Goal: Find contact information: Find contact information

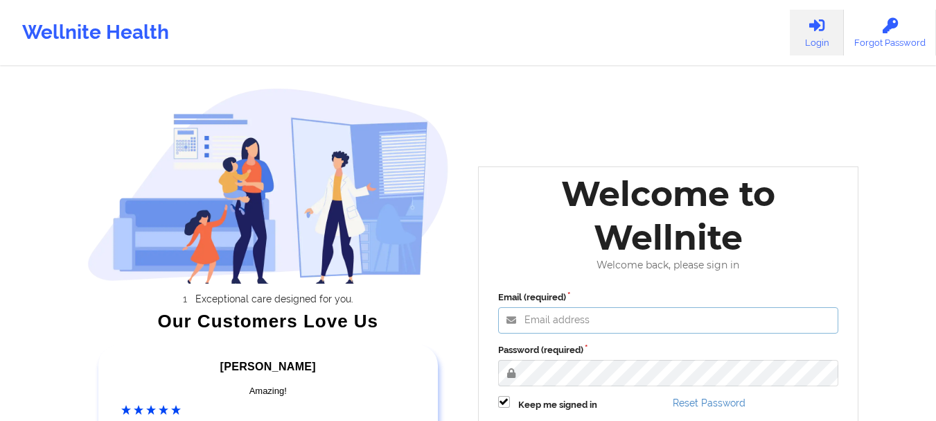
type input "[EMAIL_ADDRESS][DOMAIN_NAME]"
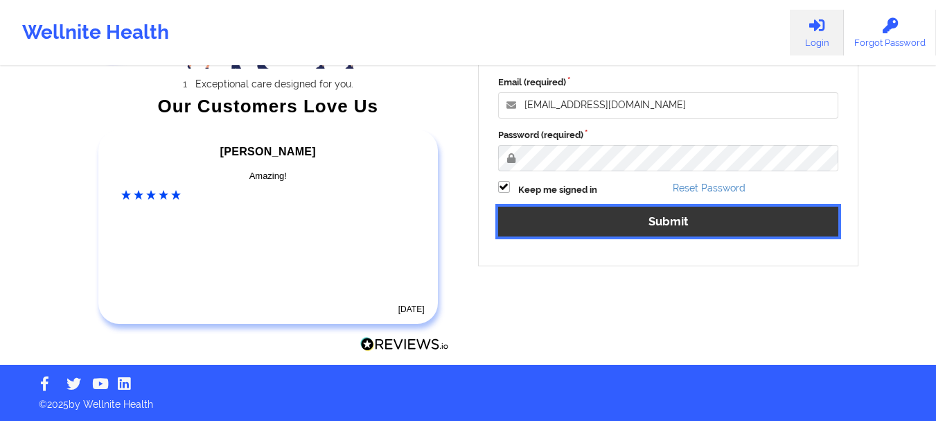
click at [586, 212] on button "Submit" at bounding box center [668, 222] width 341 height 30
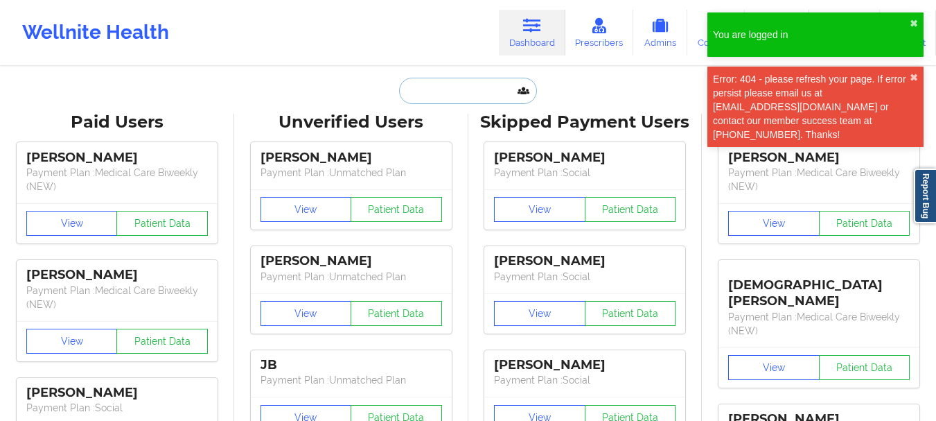
click at [415, 86] on input "text" at bounding box center [467, 91] width 137 height 26
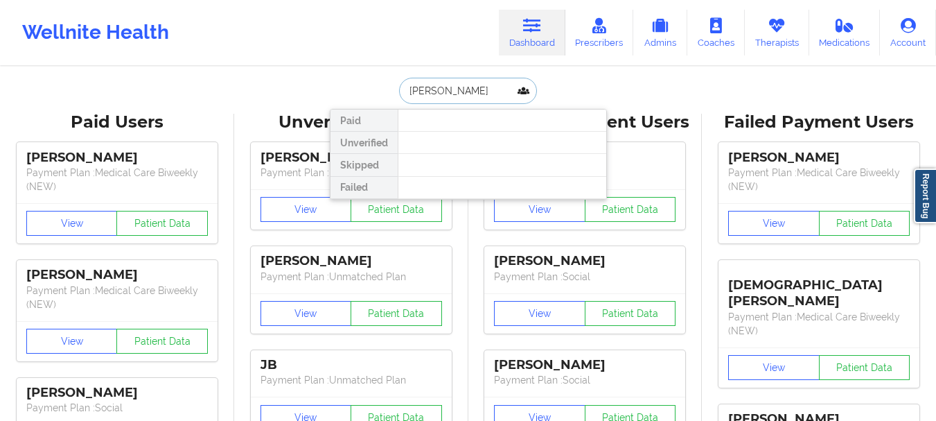
type input "[PERSON_NAME]"
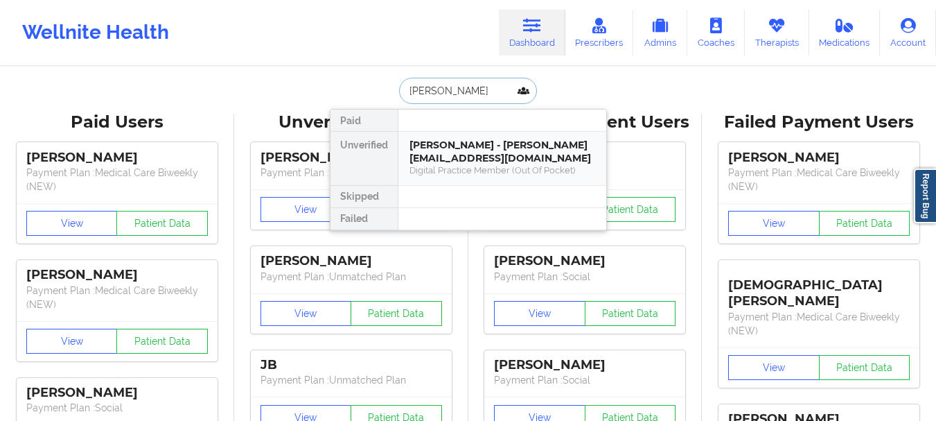
click at [433, 173] on div "Digital Practice Member (Out Of Pocket)" at bounding box center [503, 170] width 186 height 12
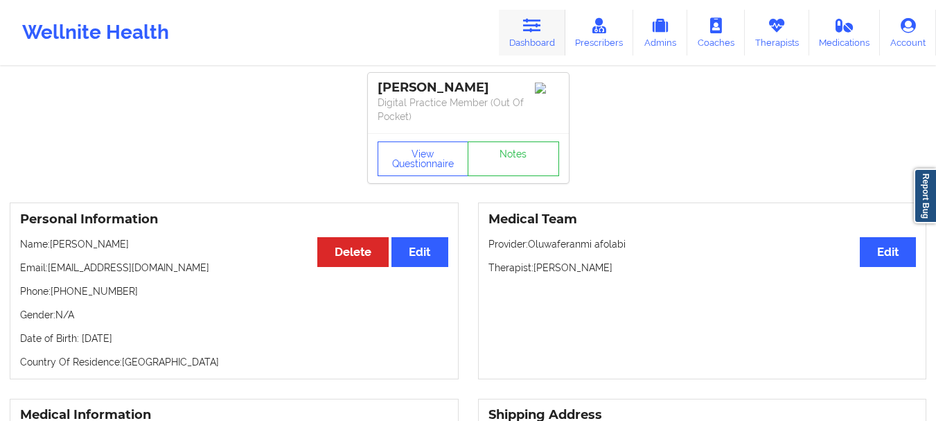
click at [532, 41] on link "Dashboard" at bounding box center [532, 33] width 67 height 46
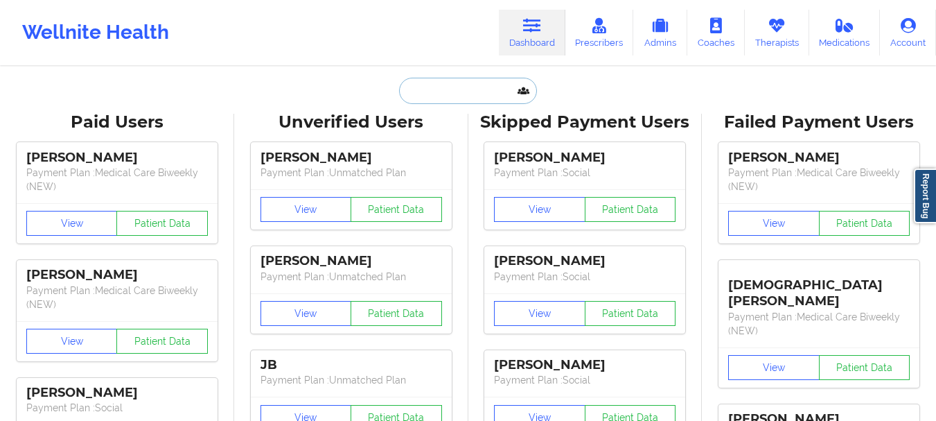
click at [450, 100] on input "text" at bounding box center [467, 91] width 137 height 26
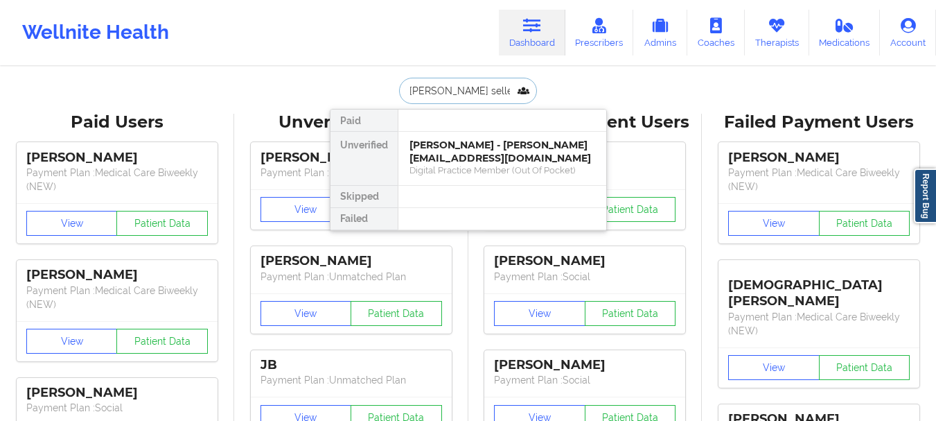
type input "[PERSON_NAME]"
click at [460, 159] on div "[PERSON_NAME] - [EMAIL_ADDRESS][DOMAIN_NAME]" at bounding box center [503, 152] width 186 height 26
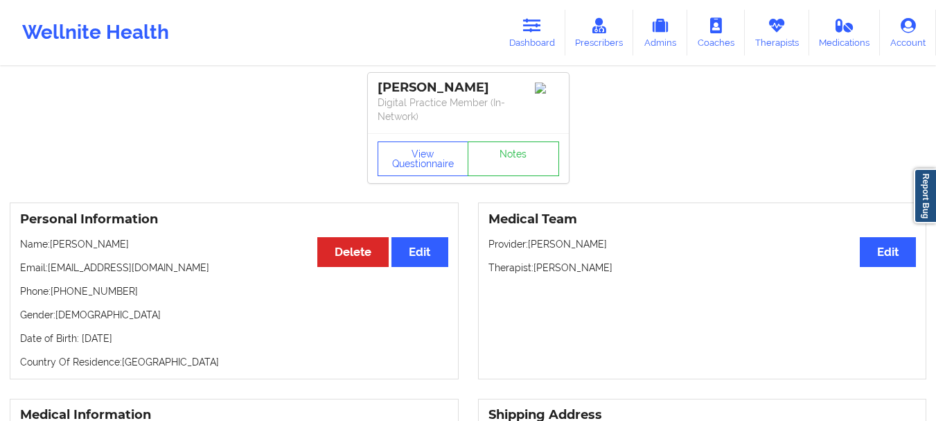
scroll to position [2, 0]
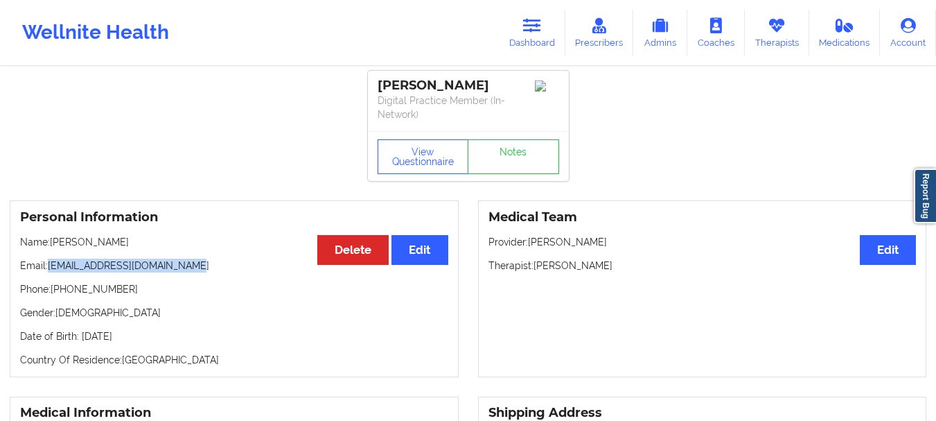
drag, startPoint x: 191, startPoint y: 267, endPoint x: 48, endPoint y: 268, distance: 142.8
click at [48, 268] on p "Email: [EMAIL_ADDRESS][DOMAIN_NAME]" at bounding box center [234, 266] width 428 height 14
copy p "[EMAIL_ADDRESS][DOMAIN_NAME]"
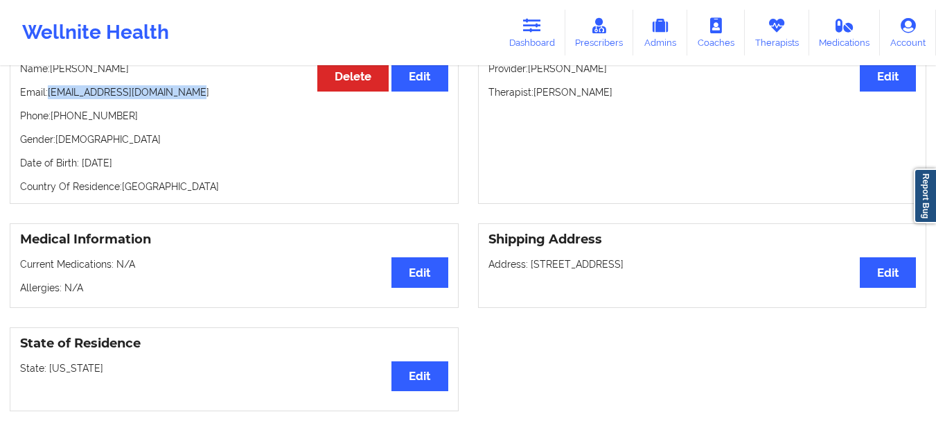
scroll to position [242, 0]
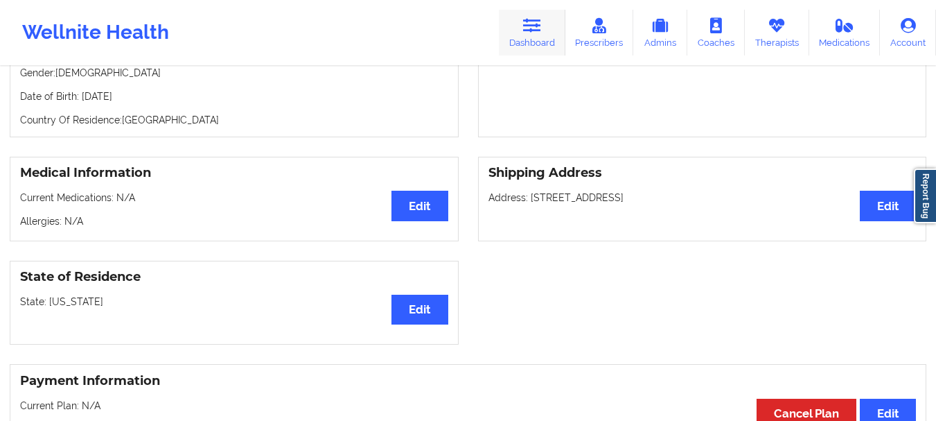
click at [527, 44] on link "Dashboard" at bounding box center [532, 33] width 67 height 46
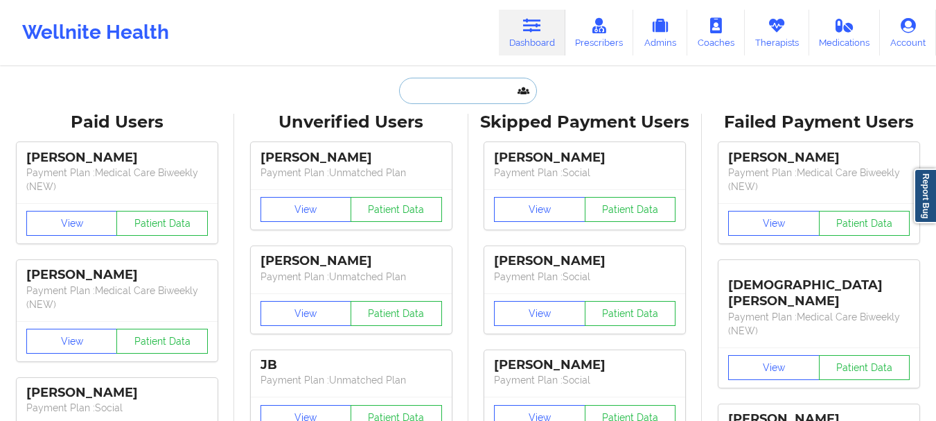
click at [509, 86] on input "text" at bounding box center [467, 91] width 137 height 26
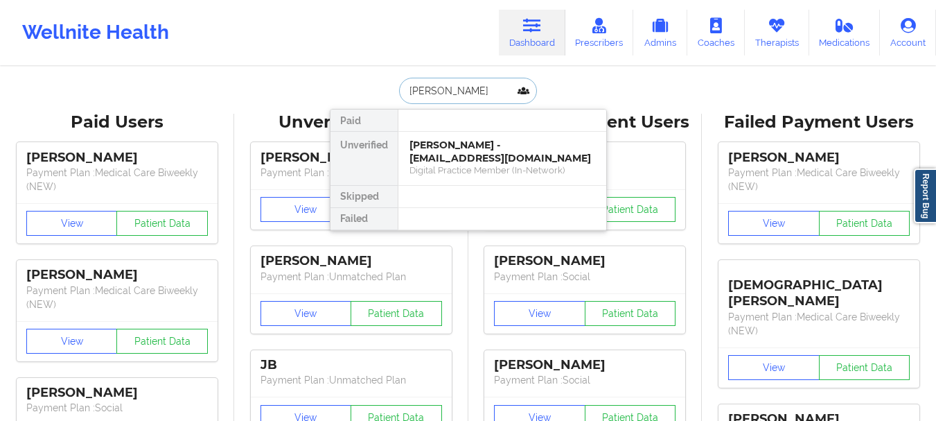
type input "[PERSON_NAME]"
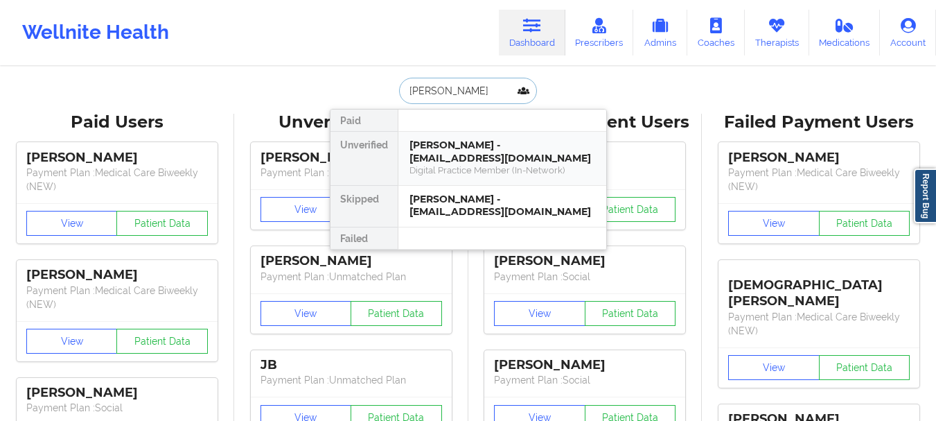
click at [507, 152] on div "[PERSON_NAME] - [EMAIL_ADDRESS][DOMAIN_NAME]" at bounding box center [503, 152] width 186 height 26
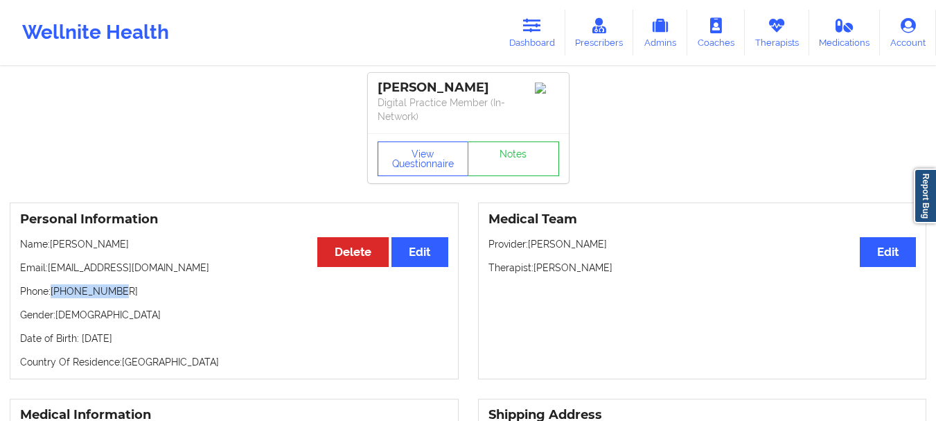
drag, startPoint x: 121, startPoint y: 293, endPoint x: 52, endPoint y: 292, distance: 69.3
click at [52, 292] on p "Phone: [PHONE_NUMBER]" at bounding box center [234, 291] width 428 height 14
click at [62, 290] on p "Phone: [PHONE_NUMBER]" at bounding box center [234, 291] width 428 height 14
drag, startPoint x: 62, startPoint y: 290, endPoint x: 125, endPoint y: 291, distance: 62.4
click at [125, 291] on p "Phone: [PHONE_NUMBER]" at bounding box center [234, 291] width 428 height 14
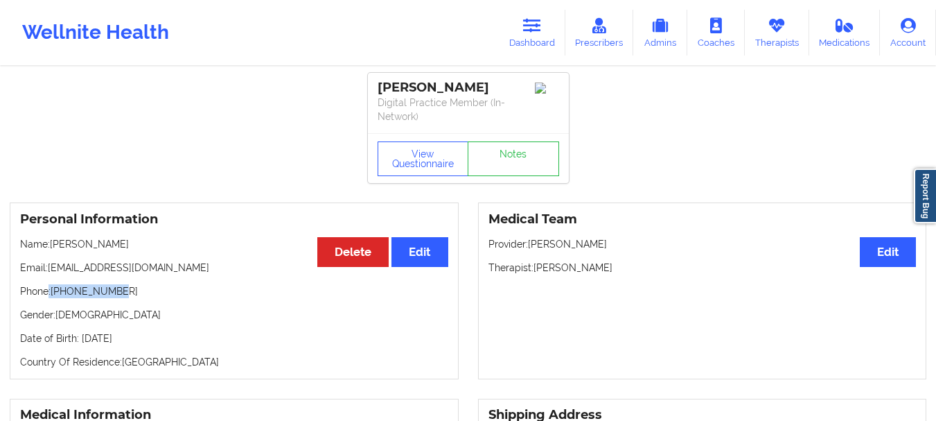
click at [116, 289] on p "Phone: [PHONE_NUMBER]" at bounding box center [234, 291] width 428 height 14
click at [114, 289] on p "Phone: [PHONE_NUMBER]" at bounding box center [234, 291] width 428 height 14
click at [104, 290] on p "Phone: [PHONE_NUMBER]" at bounding box center [234, 291] width 428 height 14
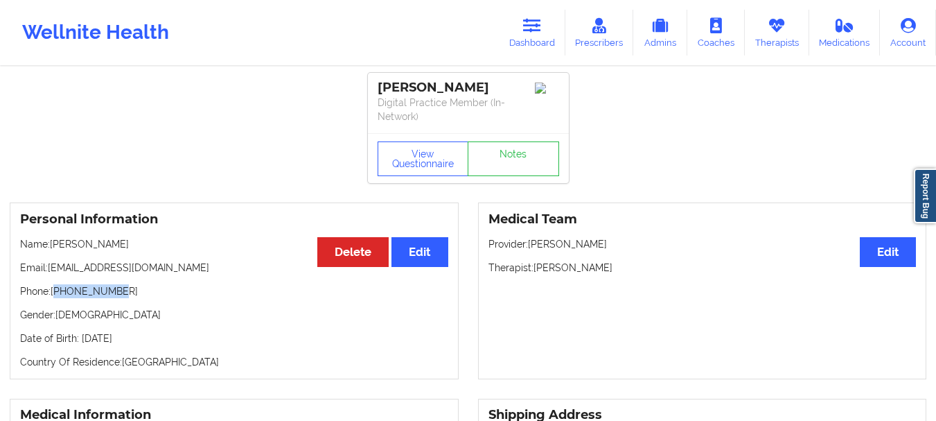
click at [104, 290] on p "Phone: [PHONE_NUMBER]" at bounding box center [234, 291] width 428 height 14
drag, startPoint x: 118, startPoint y: 290, endPoint x: 53, endPoint y: 295, distance: 65.3
click at [53, 295] on p "Phone: [PHONE_NUMBER]" at bounding box center [234, 291] width 428 height 14
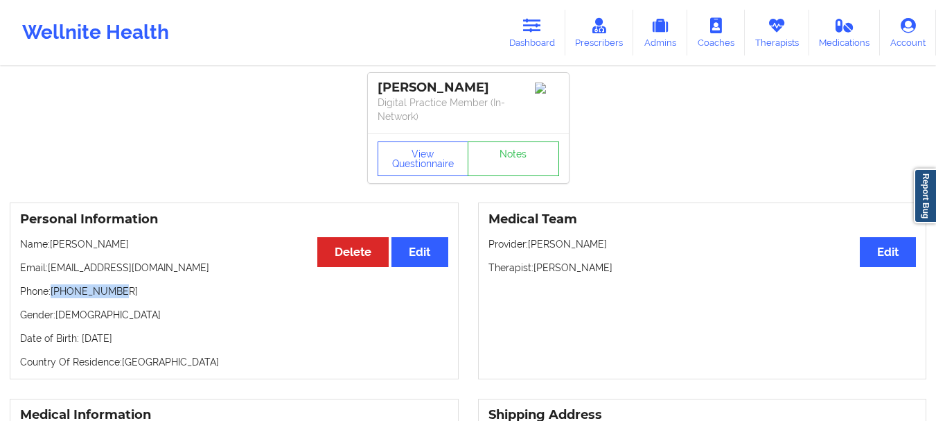
copy p "[PHONE_NUMBER]"
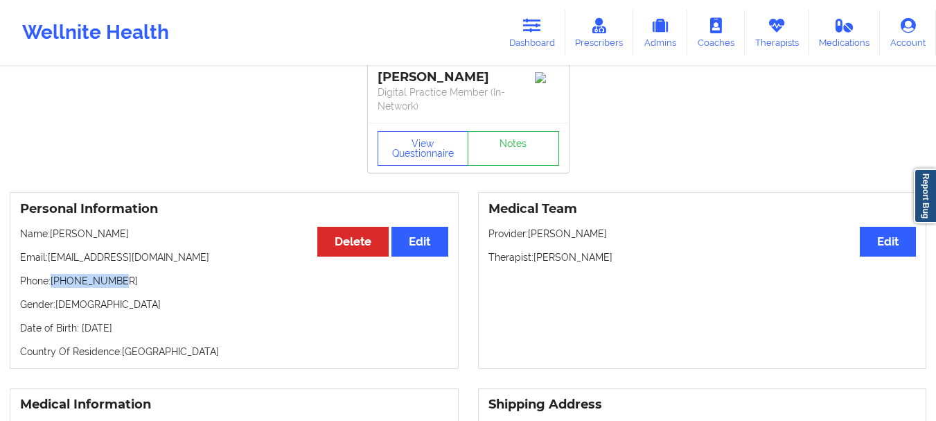
scroll to position [8, 0]
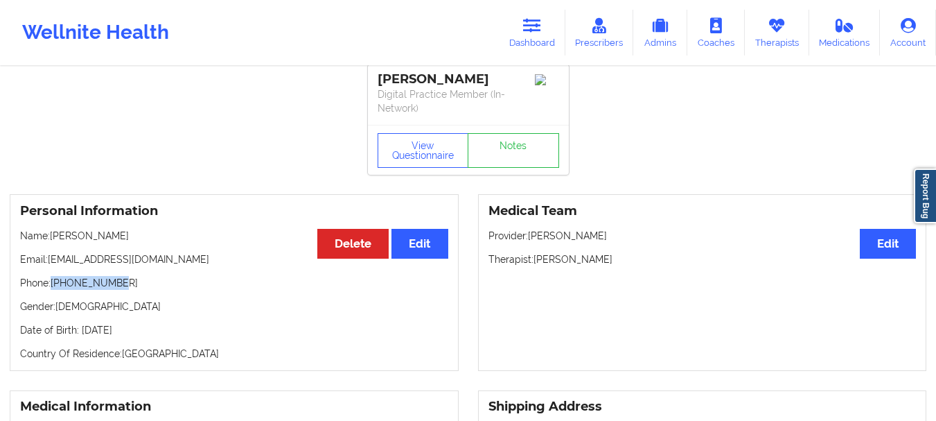
copy p "[PHONE_NUMBER]"
